Goal: Register for event/course

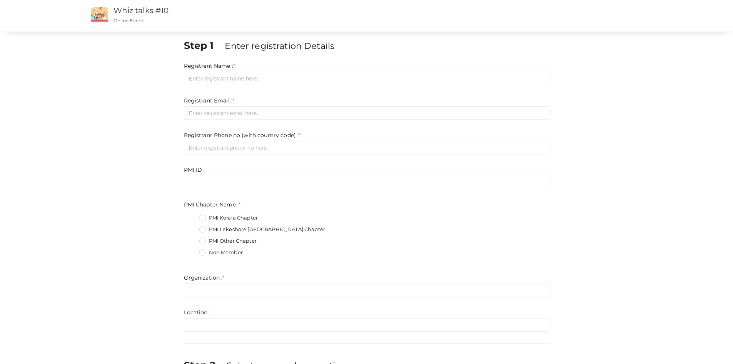
click at [269, 71] on div "Registrant Name : * Required. Invalid email Invalid phone number Invalid Format…" at bounding box center [367, 73] width 366 height 23
click at [269, 77] on input "text" at bounding box center [367, 78] width 366 height 13
click at [261, 80] on input "text" at bounding box center [367, 78] width 366 height 13
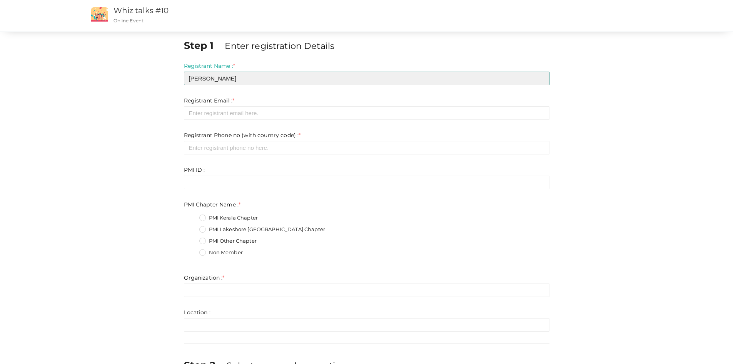
type input "[PERSON_NAME]"
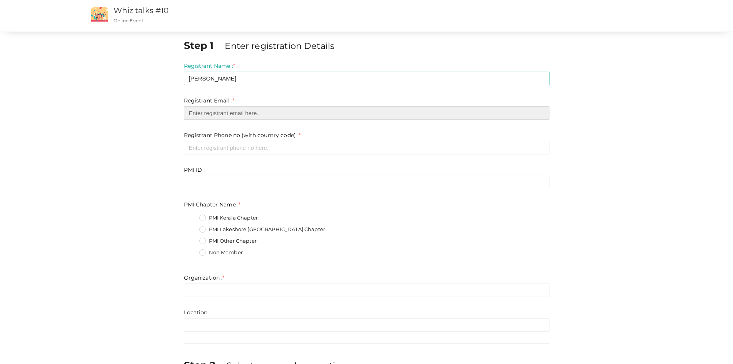
type input "m"
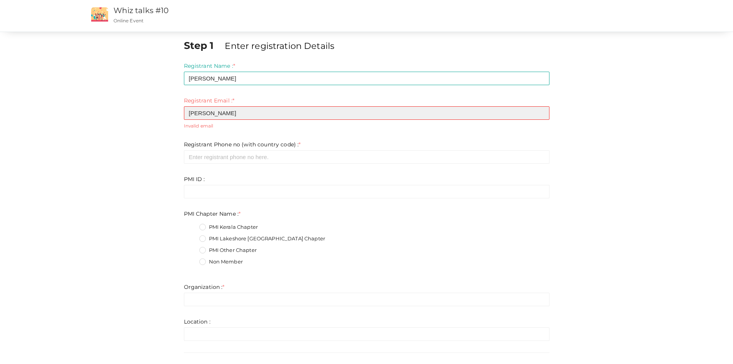
type input "[PERSON_NAME][EMAIL_ADDRESS][PERSON_NAME][DOMAIN_NAME]"
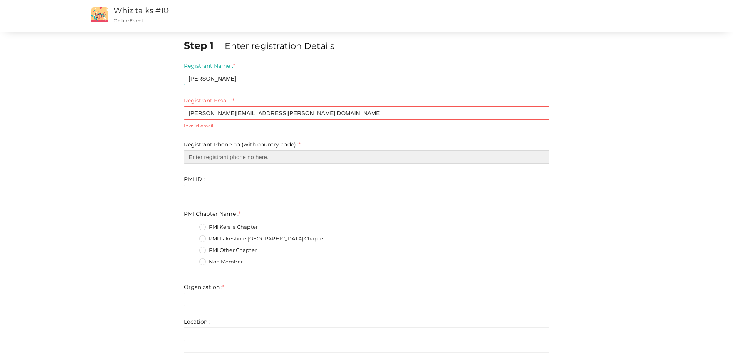
type input "4086673146"
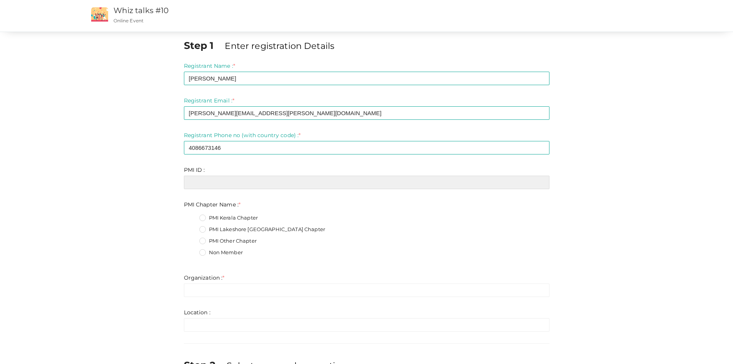
click at [240, 179] on input "text" at bounding box center [367, 181] width 366 height 13
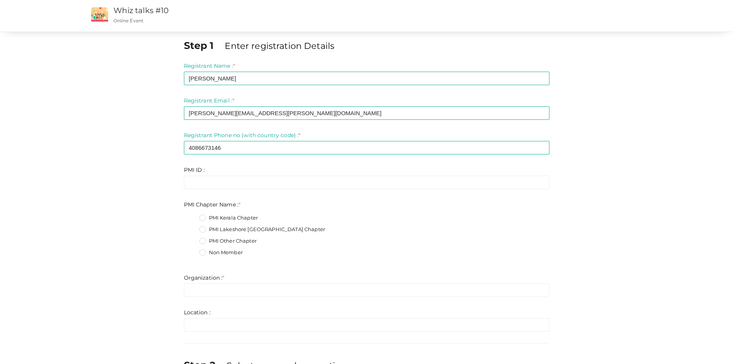
click at [342, 218] on div "PMI Kerala Chapter" at bounding box center [374, 219] width 350 height 10
click at [246, 230] on label "PMI Lakeshore [GEOGRAPHIC_DATA] Chapter" at bounding box center [262, 229] width 126 height 8
click at [192, 227] on Name\+1 "PMI Lakeshore [GEOGRAPHIC_DATA] Chapter" at bounding box center [192, 227] width 0 height 0
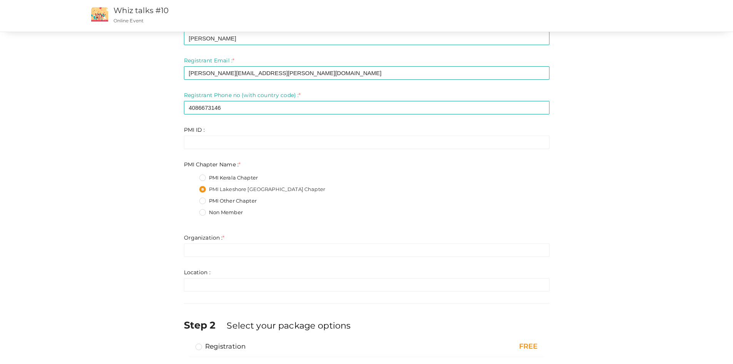
scroll to position [92, 0]
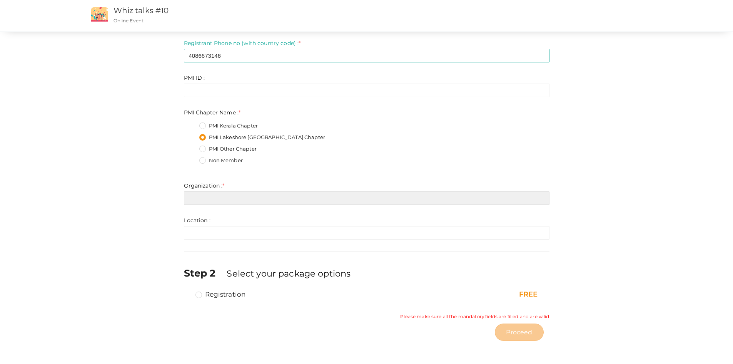
click at [291, 198] on input "text" at bounding box center [367, 197] width 366 height 13
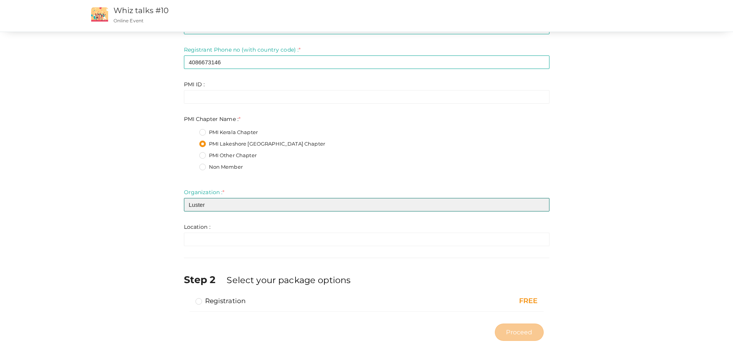
type input "Luster"
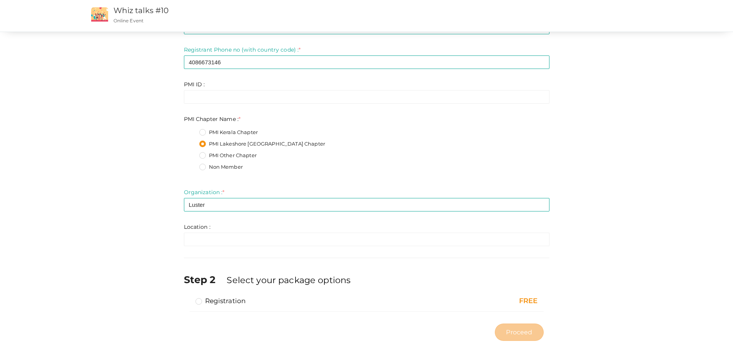
click at [222, 301] on label "Registration" at bounding box center [220, 300] width 50 height 9
click at [188, 297] on input "Registration" at bounding box center [188, 297] width 0 height 0
click at [532, 329] on span "Proceed" at bounding box center [519, 331] width 26 height 9
type input "N/A"
